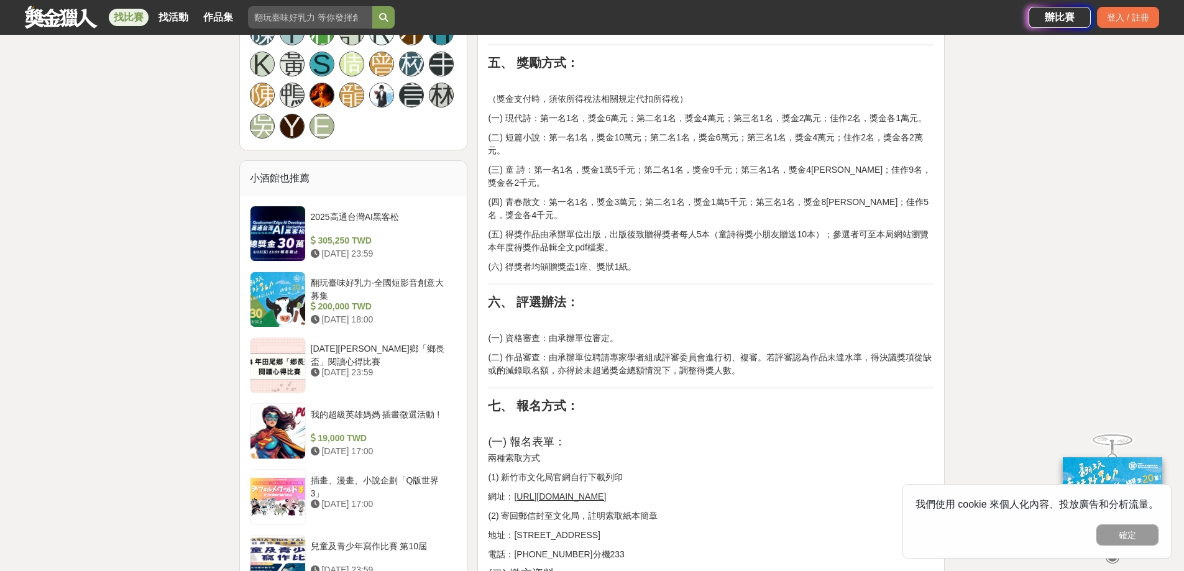
scroll to position [870, 0]
drag, startPoint x: 620, startPoint y: 190, endPoint x: 632, endPoint y: 183, distance: 13.1
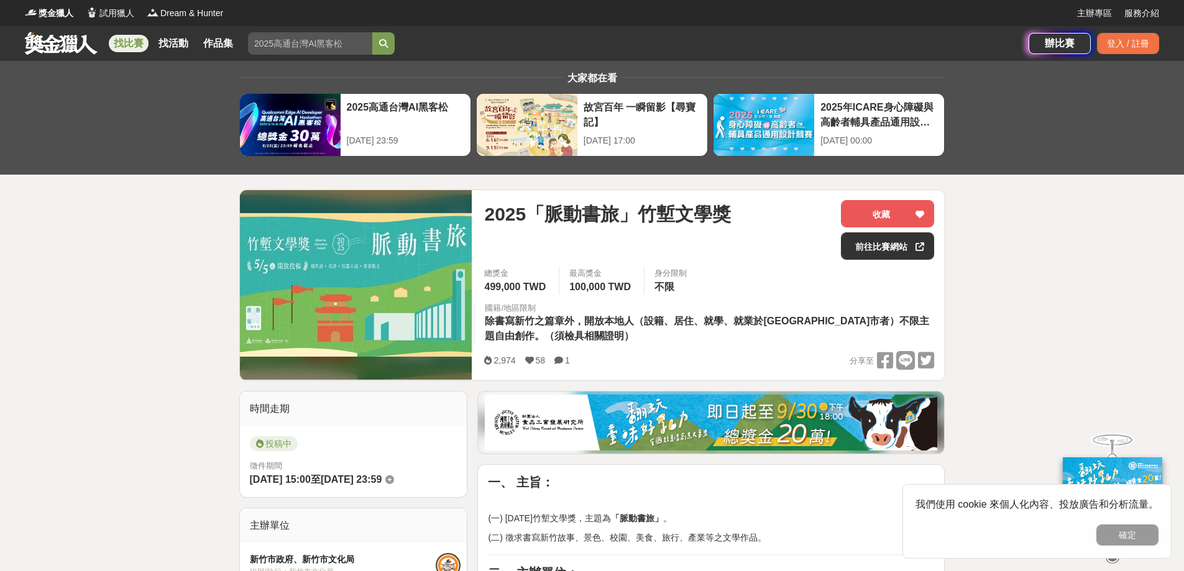
click at [286, 46] on input "search" at bounding box center [310, 43] width 124 height 22
type input "5000"
click at [372, 32] on button "submit" at bounding box center [383, 43] width 22 height 22
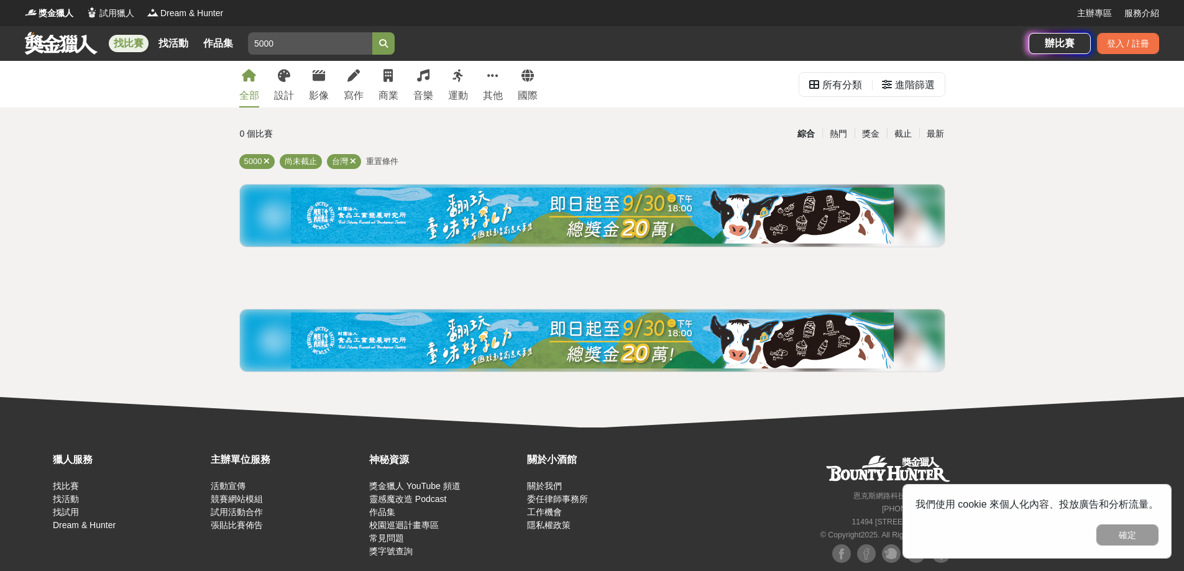
click at [417, 231] on img at bounding box center [592, 216] width 603 height 56
click at [915, 91] on div "進階篩選" at bounding box center [915, 85] width 40 height 25
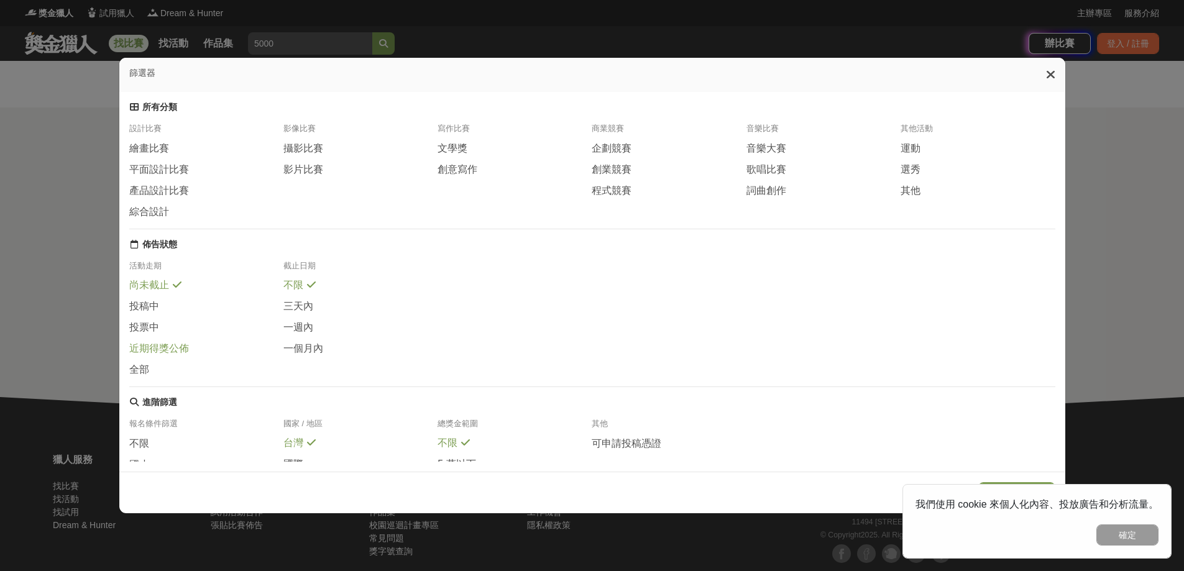
click at [152, 356] on span "近期得獎公佈" at bounding box center [159, 349] width 60 height 13
click at [454, 155] on span "文學獎" at bounding box center [453, 148] width 30 height 13
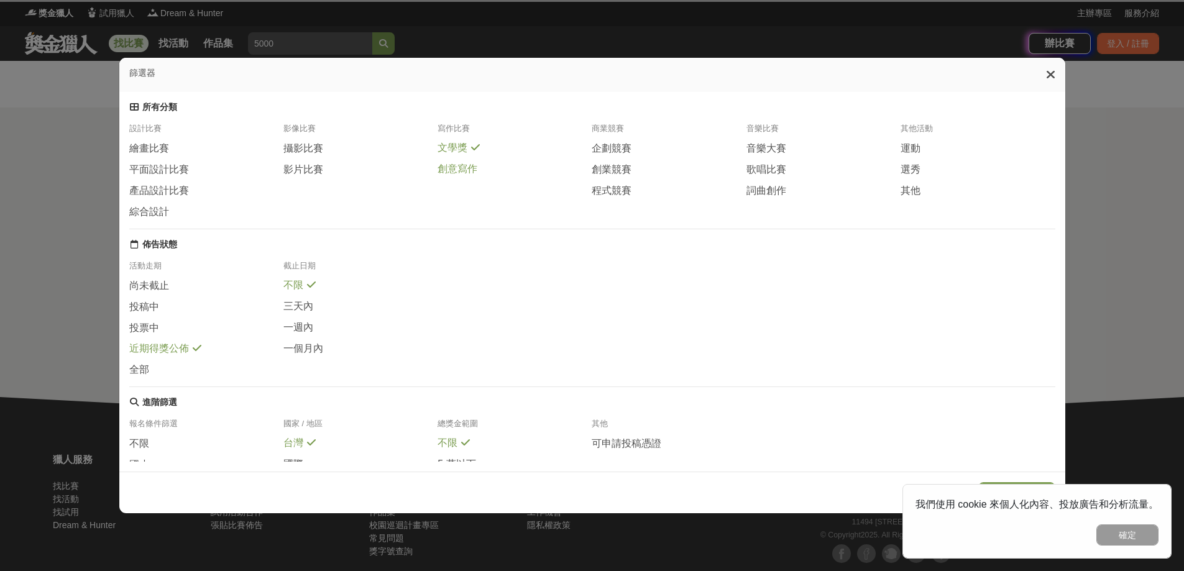
click at [453, 176] on span "創意寫作" at bounding box center [458, 169] width 40 height 13
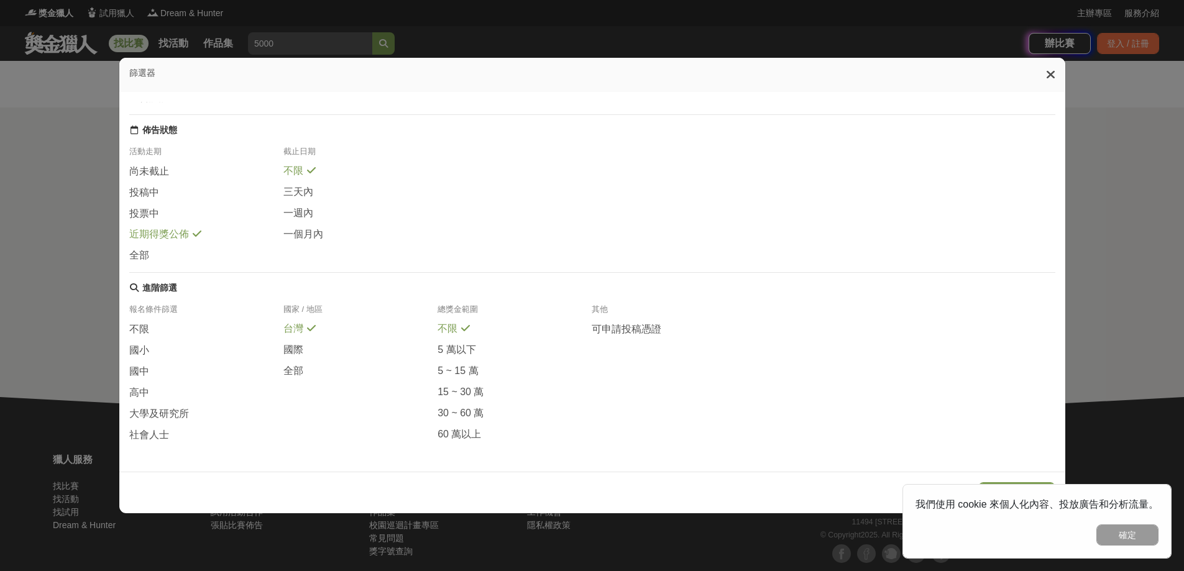
scroll to position [143, 0]
click at [1117, 532] on button "確定" at bounding box center [1128, 535] width 62 height 21
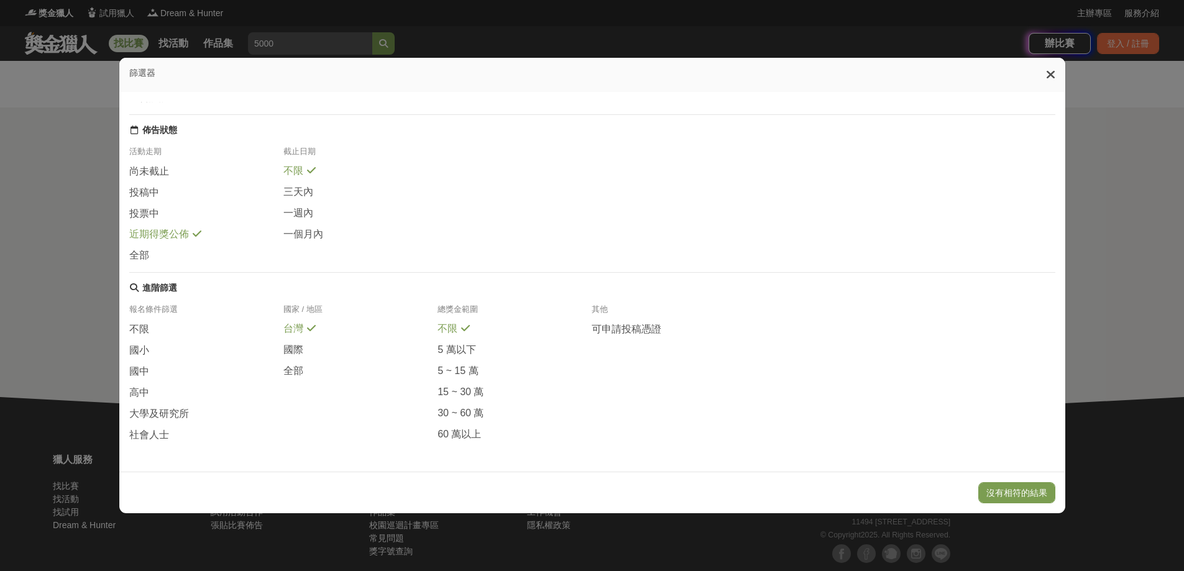
drag, startPoint x: 995, startPoint y: 497, endPoint x: 947, endPoint y: 331, distance: 172.8
click at [947, 331] on div "篩選器 所有分類 設計比賽 繪畫比賽 平面設計比賽 產品設計比賽 綜合設計 影像比賽 攝影比賽 影片比賽 寫作比賽 文學獎 創意寫作 商業競賽 企劃競賽 創業…" at bounding box center [593, 285] width 948 height 457
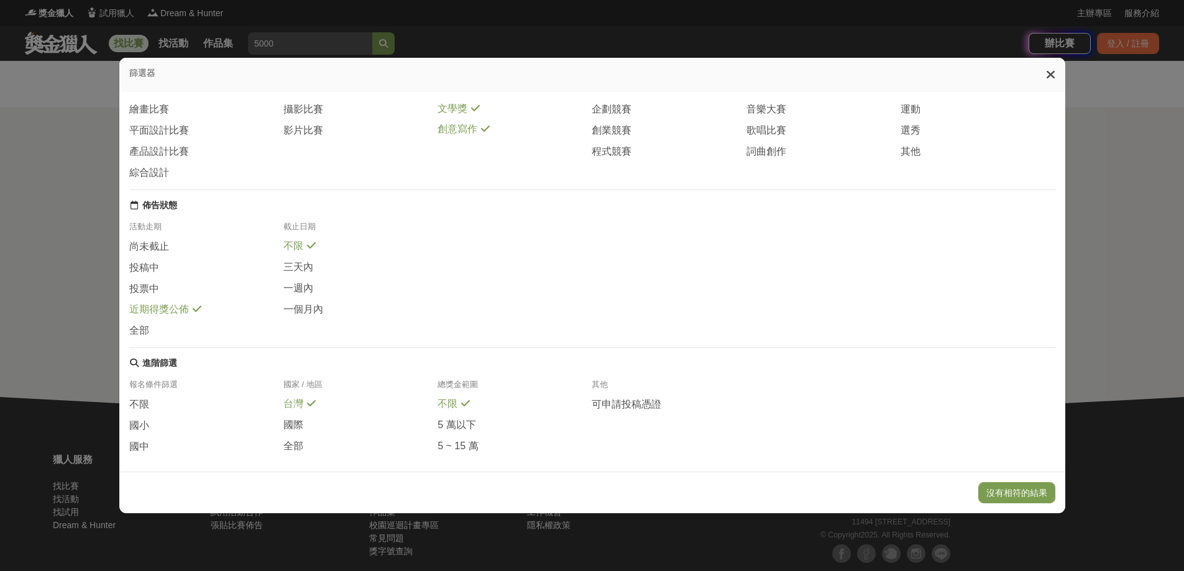
scroll to position [0, 0]
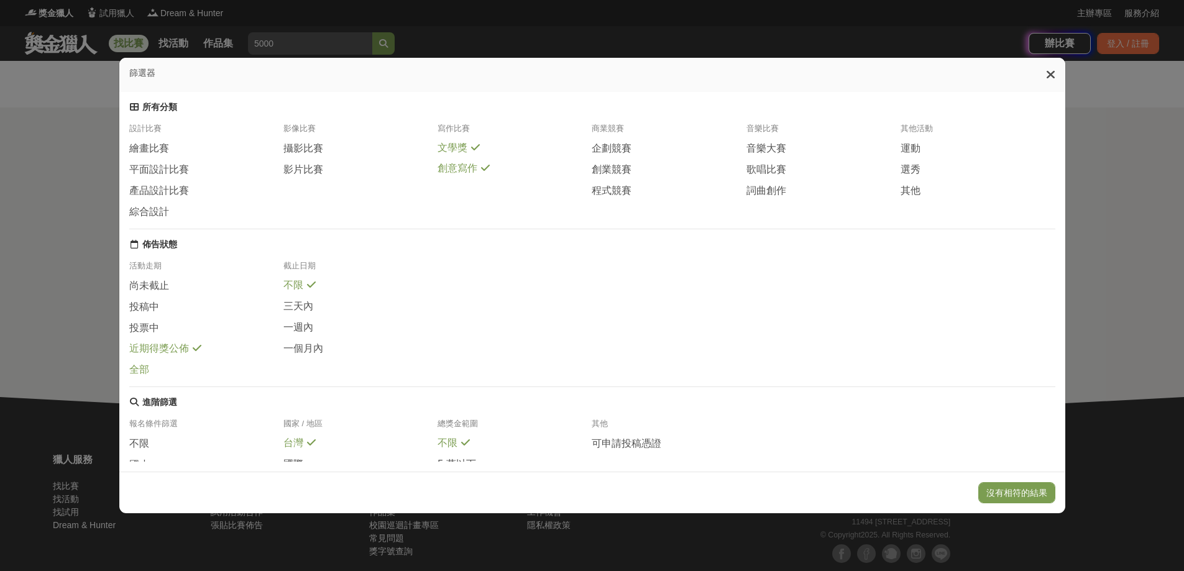
click at [142, 377] on span "全部" at bounding box center [139, 370] width 20 height 13
click at [1027, 490] on button "顯示 4 個結果" at bounding box center [1021, 492] width 70 height 21
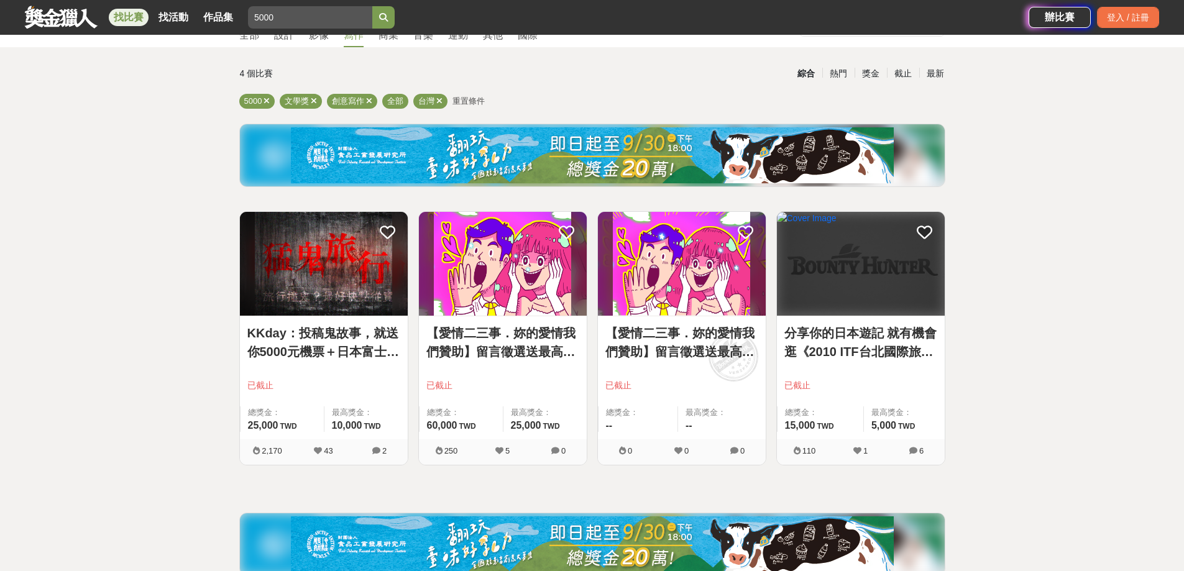
scroll to position [62, 0]
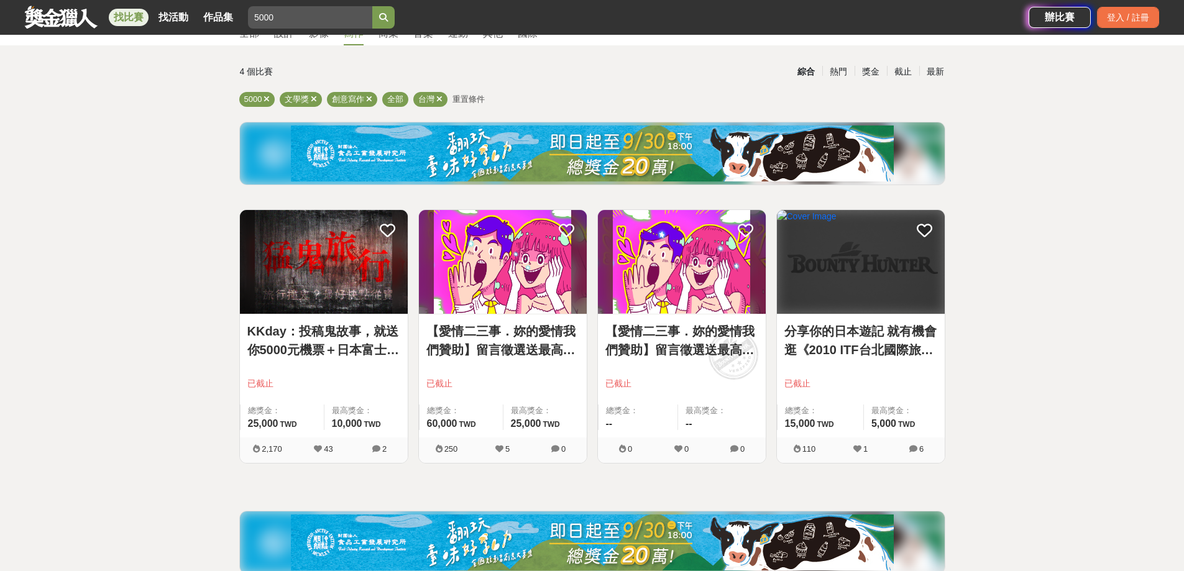
drag, startPoint x: 1007, startPoint y: 328, endPoint x: 993, endPoint y: 330, distance: 13.8
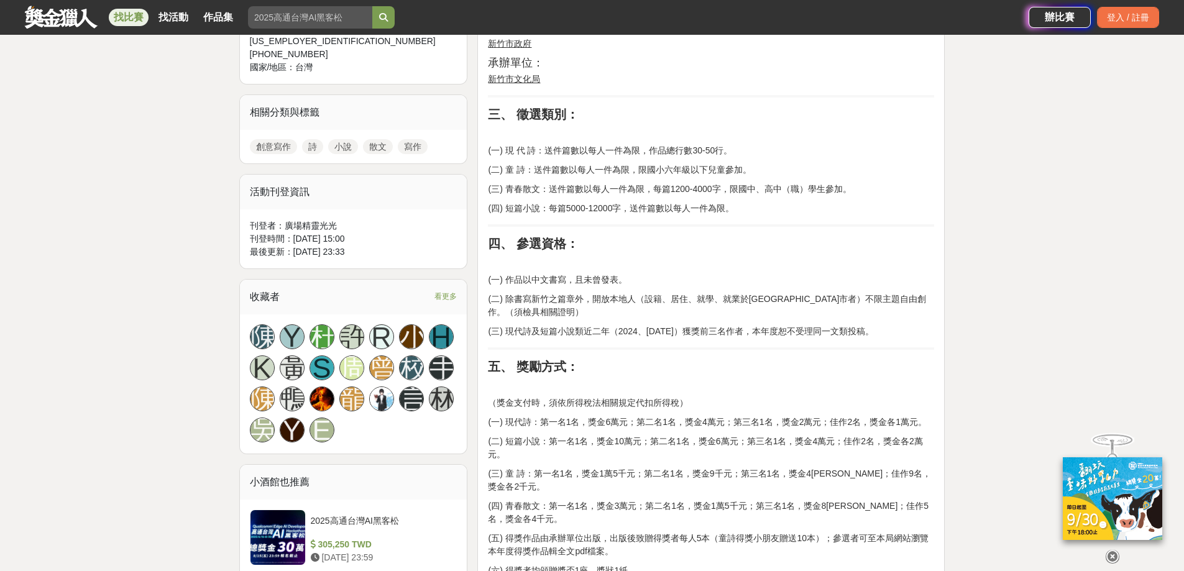
scroll to position [560, 0]
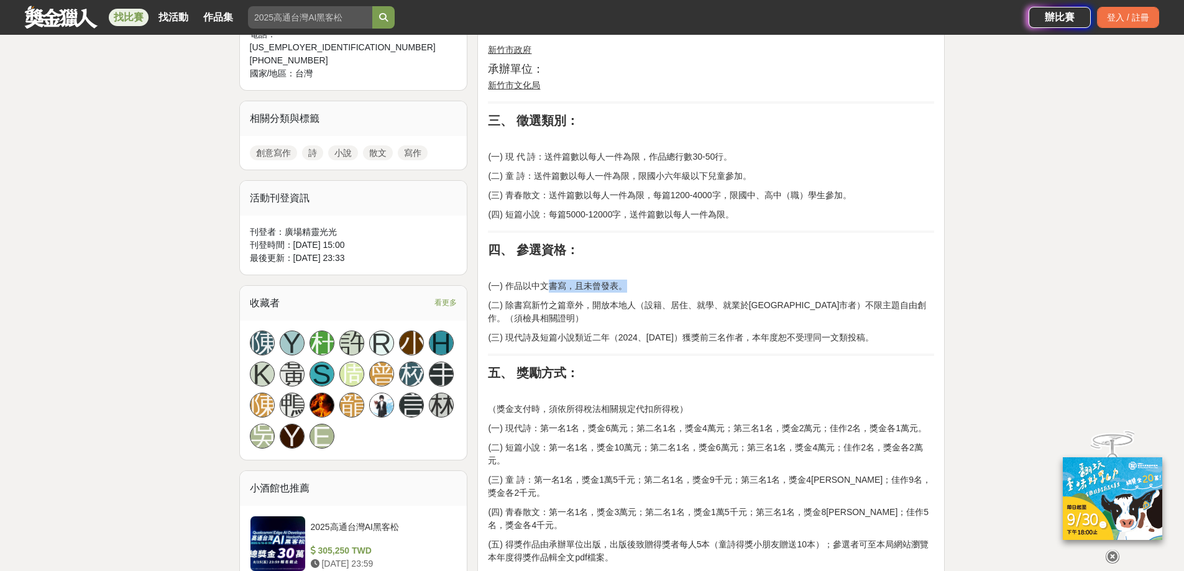
drag, startPoint x: 546, startPoint y: 281, endPoint x: 721, endPoint y: 287, distance: 174.8
click at [721, 287] on p "(一) 作品以中文書寫，且未曾發表。" at bounding box center [711, 286] width 446 height 13
